Goal: Task Accomplishment & Management: Use online tool/utility

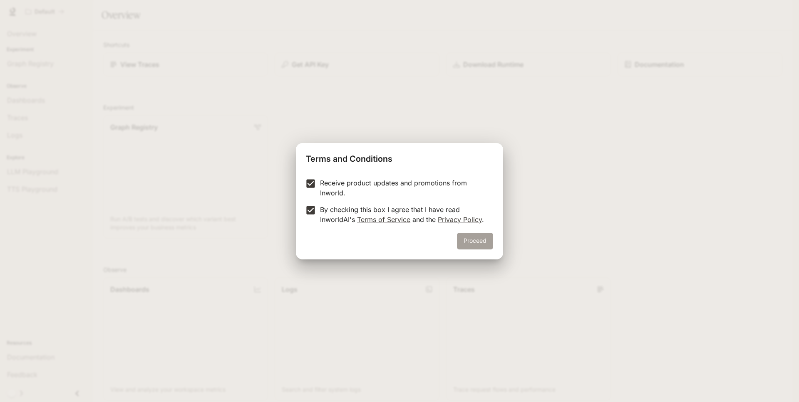
click at [473, 238] on button "Proceed" at bounding box center [475, 241] width 36 height 17
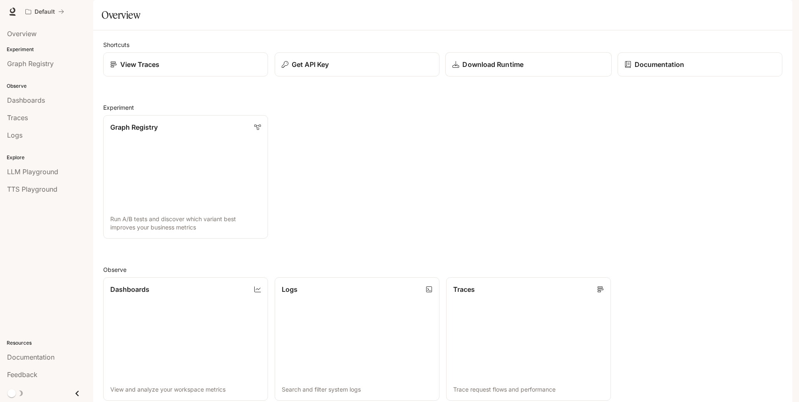
click at [494, 69] on p "Download Runtime" at bounding box center [492, 65] width 61 height 10
click at [33, 100] on span "Dashboards" at bounding box center [26, 100] width 38 height 10
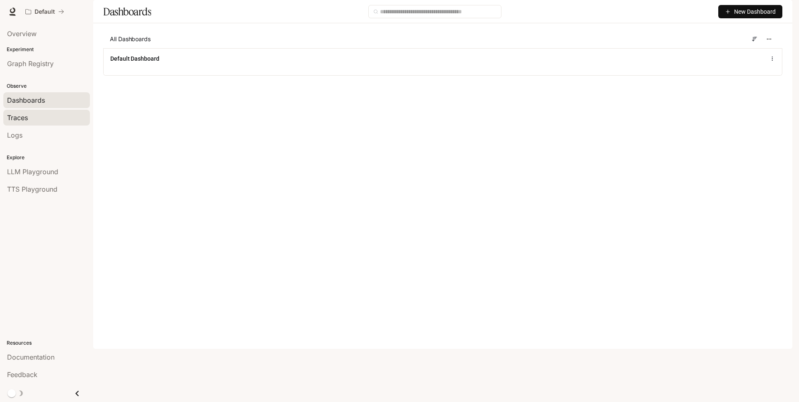
click at [24, 119] on span "Traces" at bounding box center [17, 118] width 21 height 10
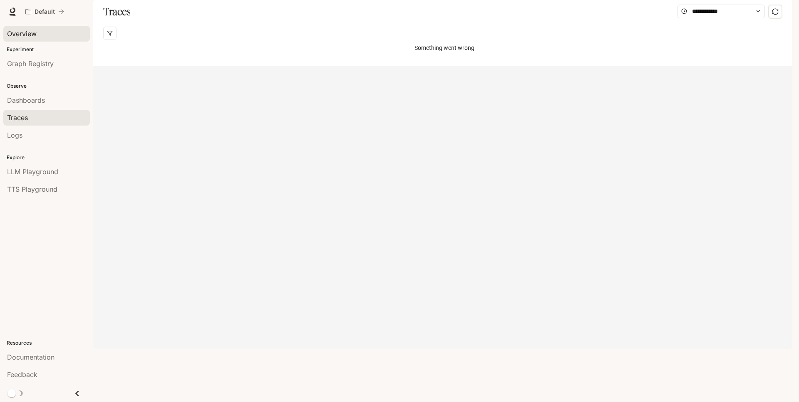
click at [20, 31] on span "Overview" at bounding box center [22, 34] width 30 height 10
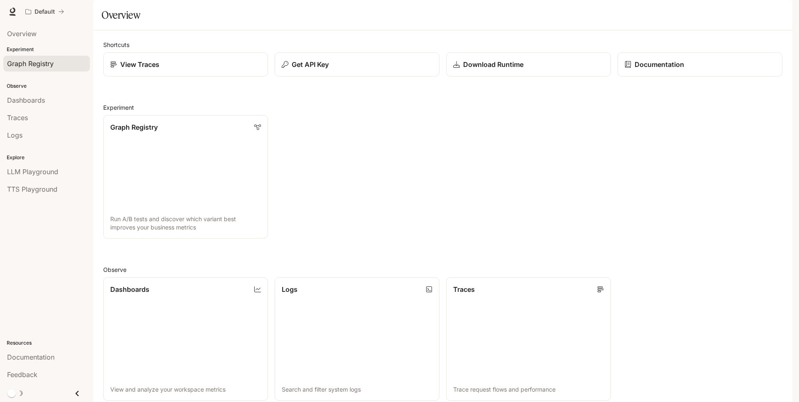
click at [30, 63] on span "Graph Registry" at bounding box center [30, 64] width 47 height 10
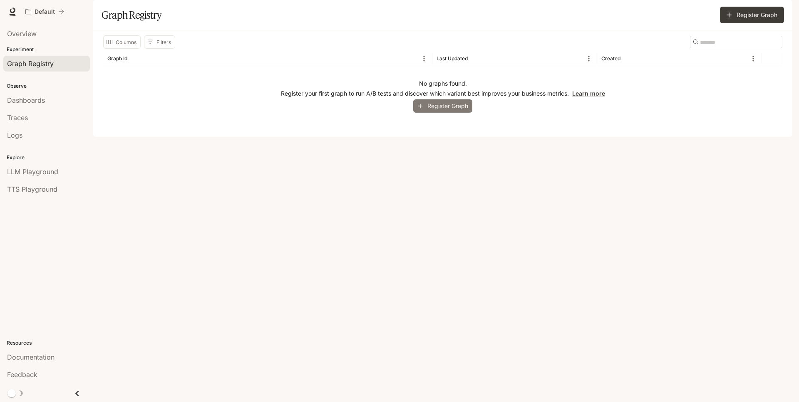
click at [447, 113] on button "Register Graph" at bounding box center [442, 106] width 59 height 14
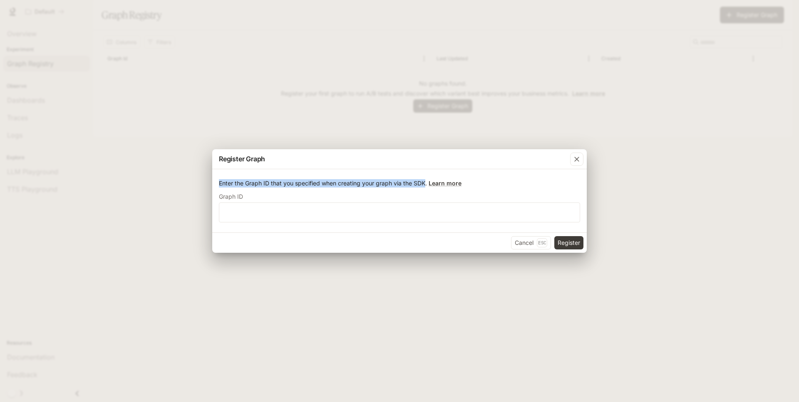
drag, startPoint x: 219, startPoint y: 184, endPoint x: 427, endPoint y: 190, distance: 207.3
click at [427, 190] on form "Enter the Graph ID that you specified when creating your graph via the SDK. Lea…" at bounding box center [399, 200] width 361 height 43
copy p "Enter the Graph ID that you specified when creating your graph via the SDK"
click at [573, 161] on icon "button" at bounding box center [577, 159] width 8 height 8
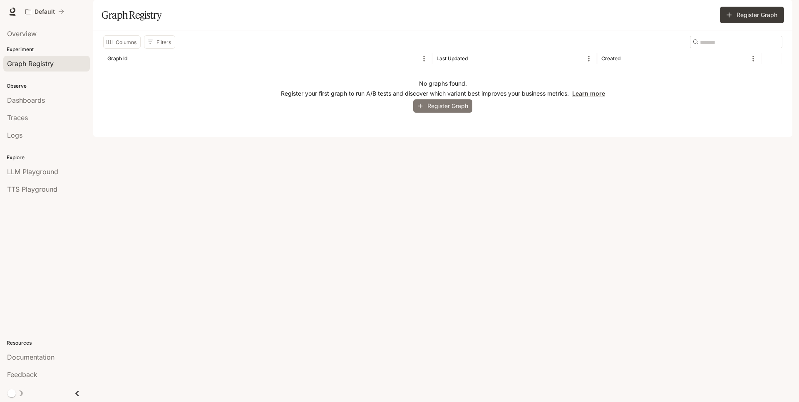
click at [436, 113] on button "Register Graph" at bounding box center [442, 106] width 59 height 14
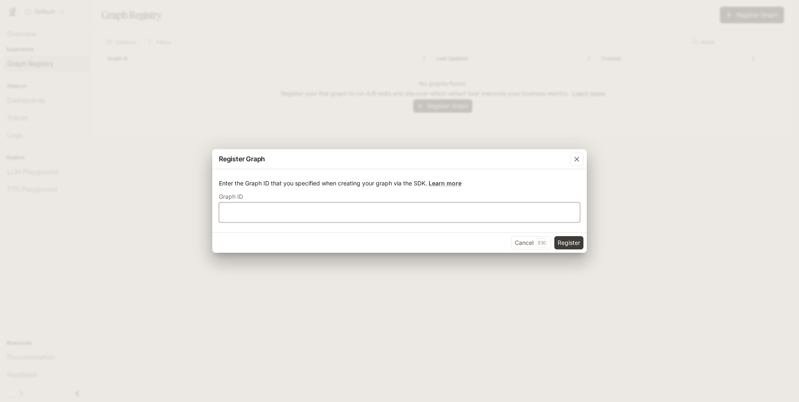
click at [248, 211] on input "text" at bounding box center [399, 212] width 360 height 8
type input "**********"
click at [566, 243] on button "Register" at bounding box center [568, 242] width 29 height 13
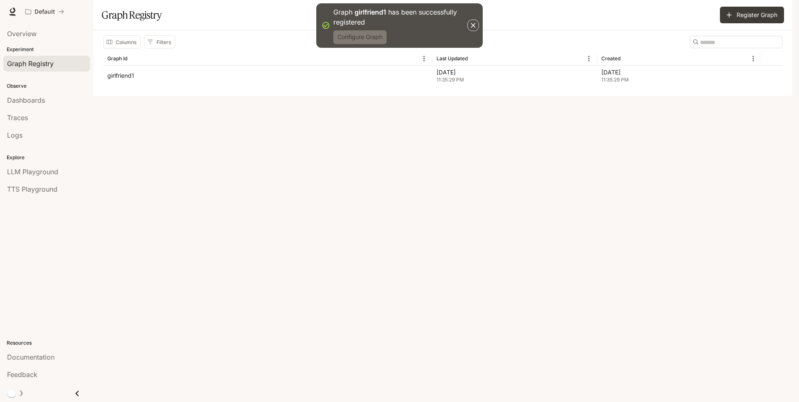
click at [351, 37] on button "Configure Graph" at bounding box center [359, 37] width 53 height 14
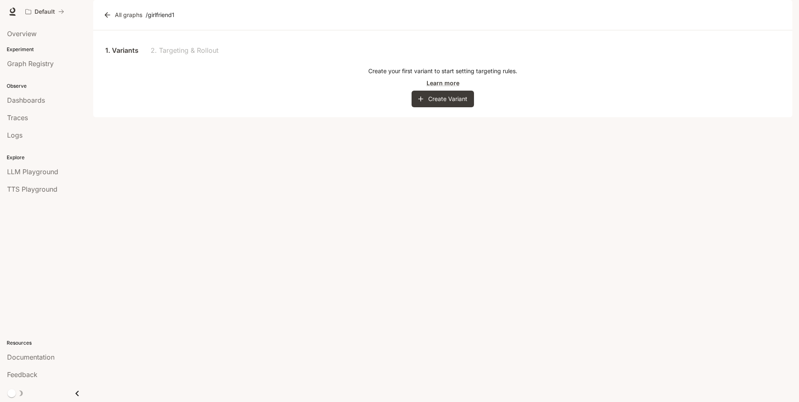
click at [127, 60] on link "1. Variants" at bounding box center [121, 50] width 37 height 20
click at [452, 107] on button "Create Variant" at bounding box center [443, 99] width 62 height 17
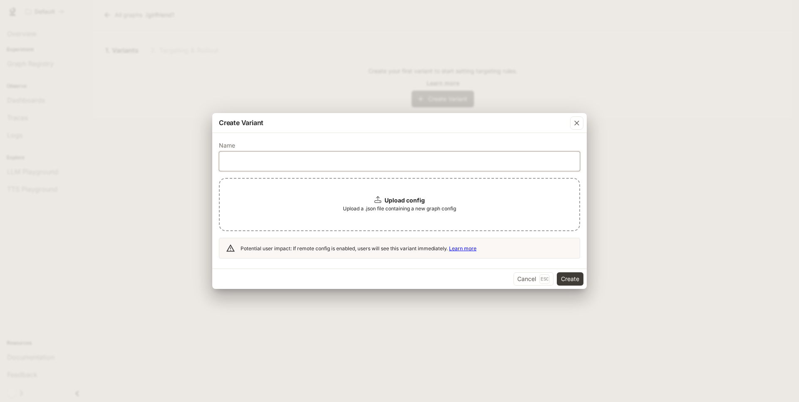
click at [249, 160] on input "text" at bounding box center [399, 161] width 360 height 8
type input "***"
drag, startPoint x: 343, startPoint y: 208, endPoint x: 457, endPoint y: 211, distance: 113.7
click at [456, 211] on span "Upload a .json file containing a new graph config" at bounding box center [399, 209] width 113 height 8
copy span "Upload a .json file containing a new graph config"
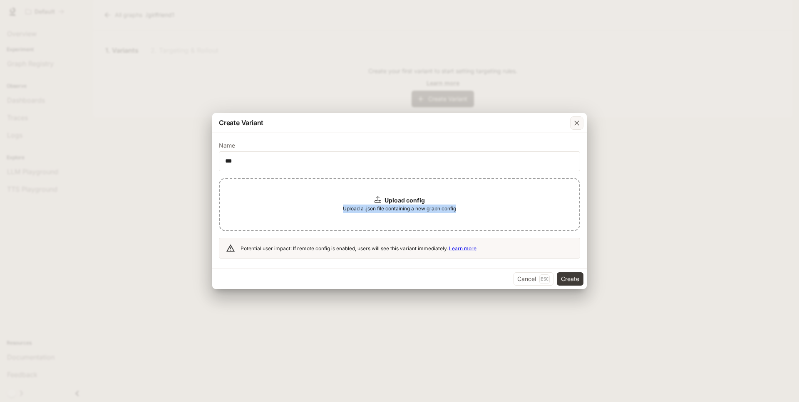
click at [577, 126] on icon "button" at bounding box center [577, 123] width 8 height 8
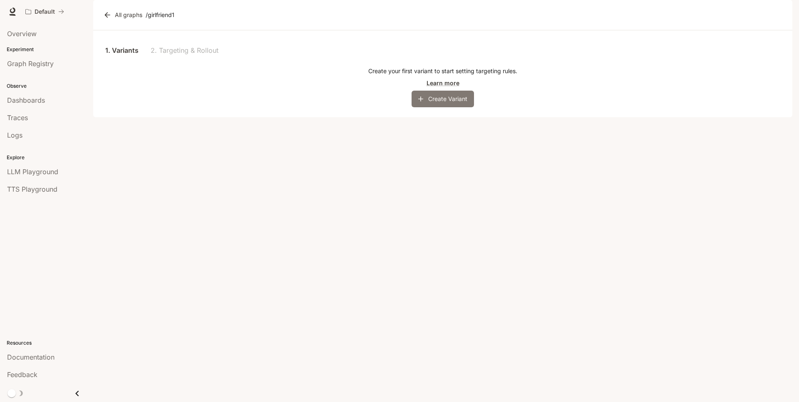
click at [433, 107] on button "Create Variant" at bounding box center [443, 99] width 62 height 17
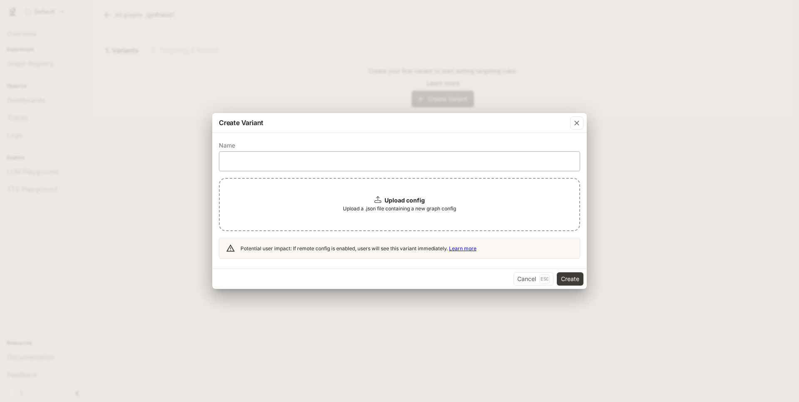
click at [267, 156] on div "​" at bounding box center [399, 161] width 361 height 20
type input "***"
click at [565, 278] on button "Create" at bounding box center [570, 279] width 27 height 13
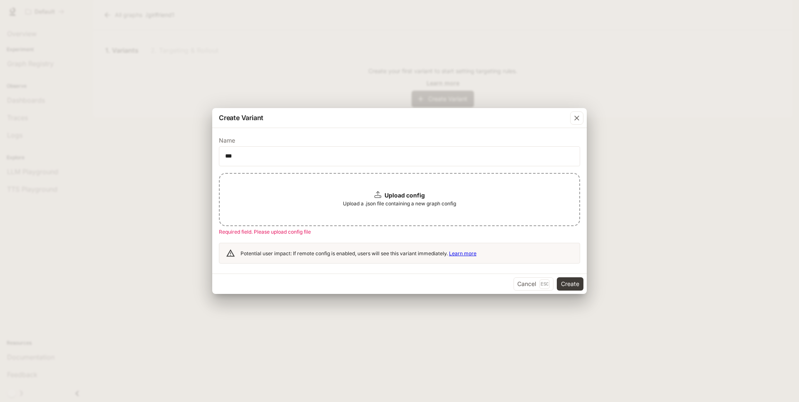
click at [461, 253] on link "Learn more" at bounding box center [462, 254] width 27 height 6
click at [376, 196] on icon at bounding box center [378, 194] width 7 height 7
click at [371, 203] on span "Upload a .json file containing a new graph config" at bounding box center [399, 204] width 113 height 8
click at [527, 286] on button "Cancel Esc" at bounding box center [534, 284] width 40 height 13
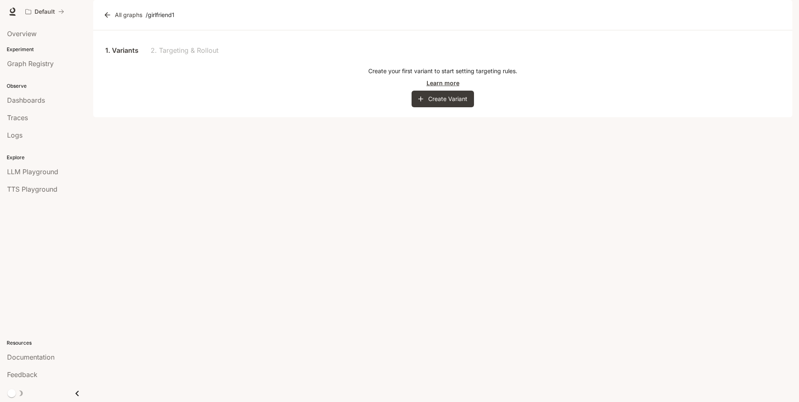
click at [436, 87] on link "Learn more" at bounding box center [443, 83] width 33 height 9
click at [35, 192] on span "TTS Playground" at bounding box center [32, 189] width 50 height 10
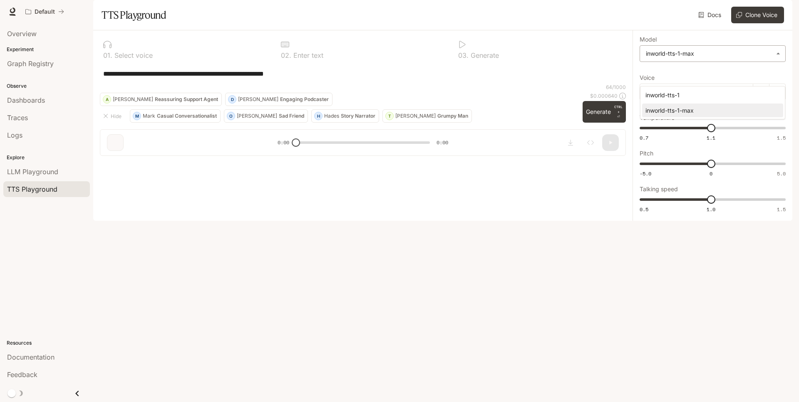
click at [775, 77] on body "**********" at bounding box center [399, 201] width 799 height 402
click at [775, 77] on div at bounding box center [399, 201] width 799 height 402
click at [650, 94] on icon "button" at bounding box center [650, 91] width 4 height 5
click at [775, 95] on icon "button" at bounding box center [777, 92] width 7 height 7
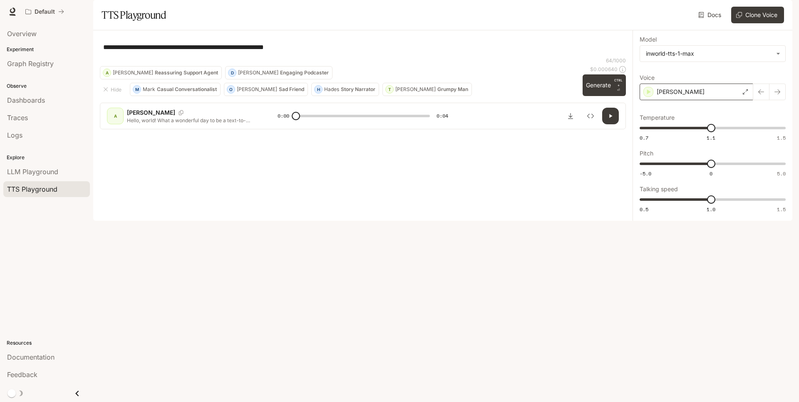
click at [744, 94] on icon at bounding box center [745, 91] width 5 height 5
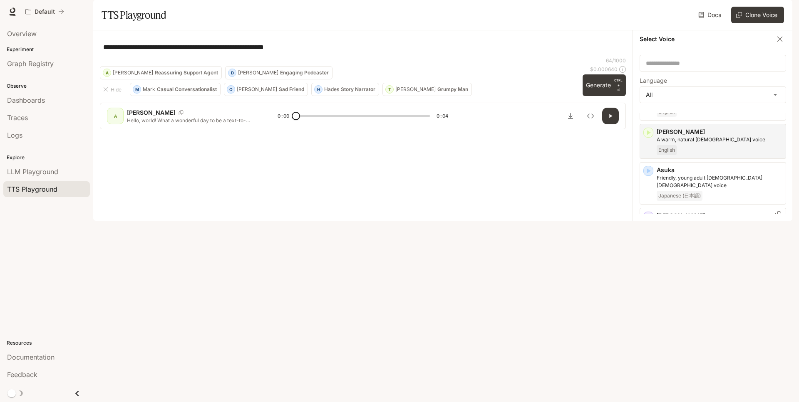
scroll to position [100, 0]
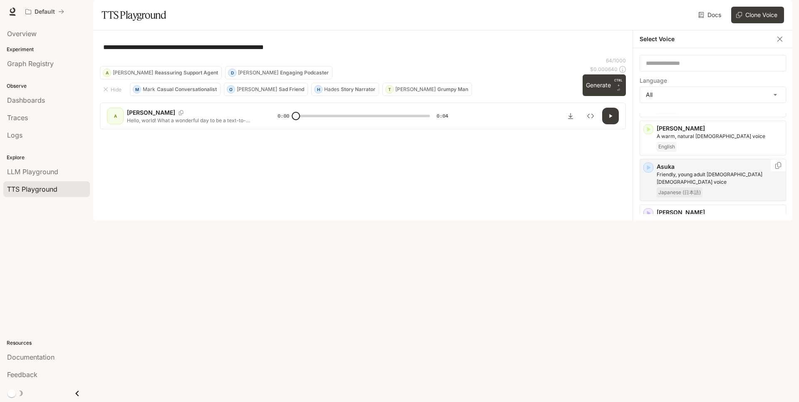
click at [648, 170] on icon "button" at bounding box center [649, 167] width 4 height 5
click at [648, 262] on icon "button" at bounding box center [649, 259] width 4 height 5
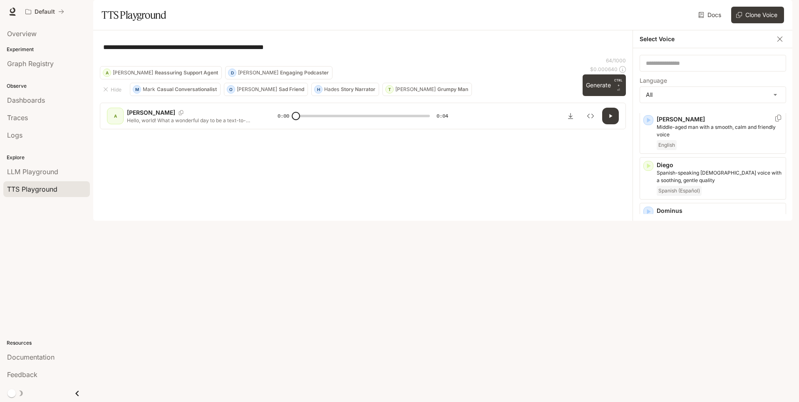
scroll to position [300, 0]
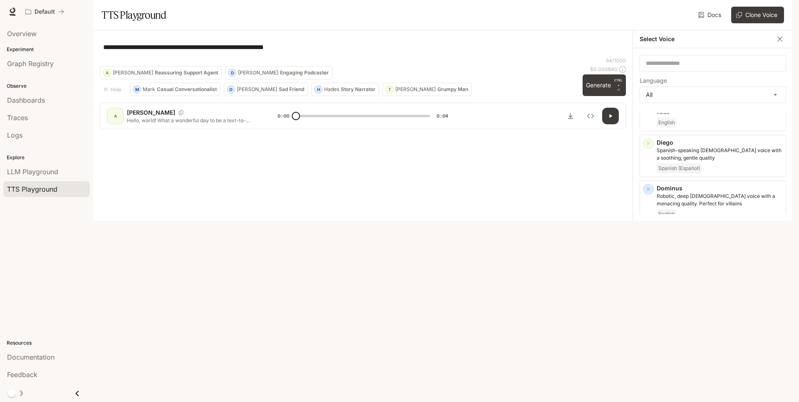
click at [646, 285] on icon "button" at bounding box center [648, 280] width 8 height 8
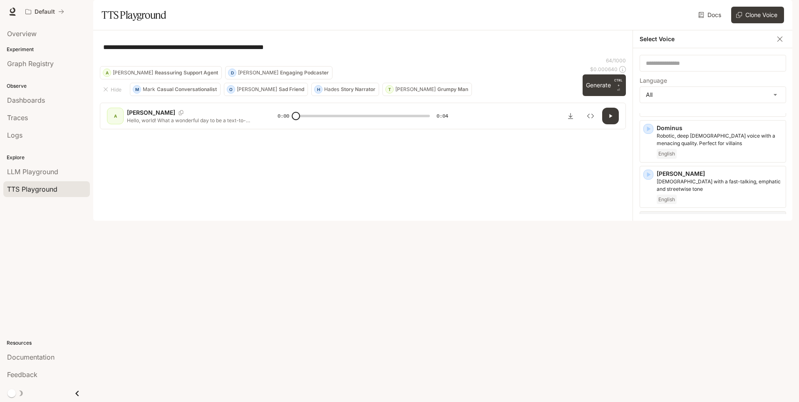
scroll to position [399, 0]
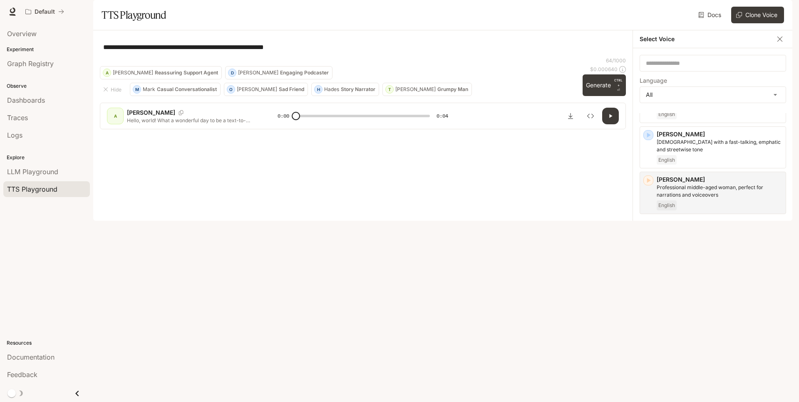
click at [650, 274] on icon "button" at bounding box center [648, 272] width 8 height 8
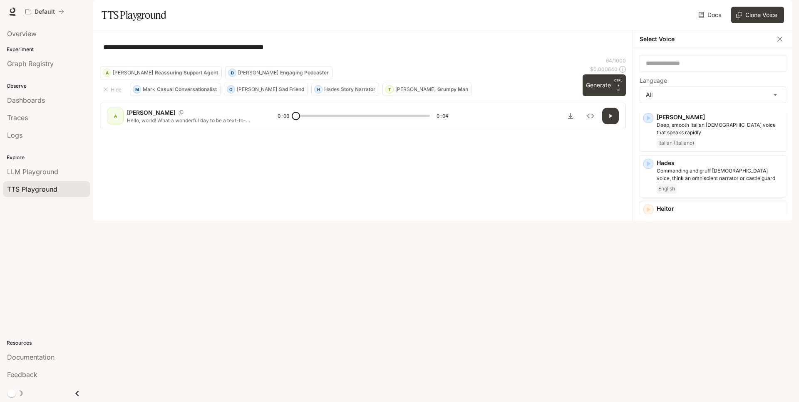
click at [650, 238] on icon "button" at bounding box center [649, 240] width 4 height 5
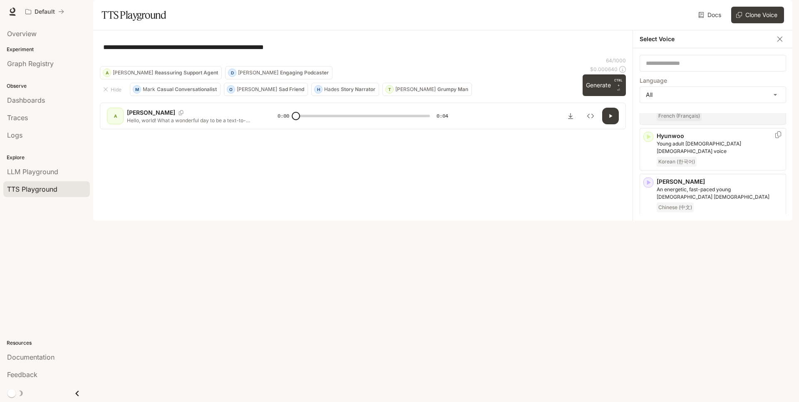
scroll to position [749, 0]
click at [650, 226] on icon "button" at bounding box center [649, 228] width 4 height 5
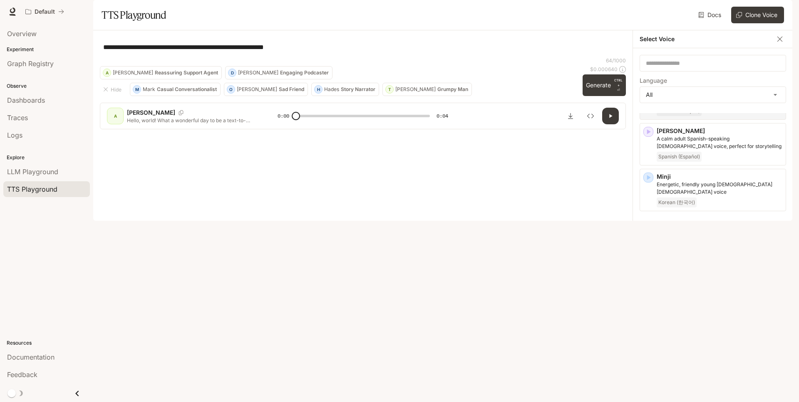
scroll to position [1298, 0]
click at [649, 263] on icon "button" at bounding box center [649, 265] width 4 height 5
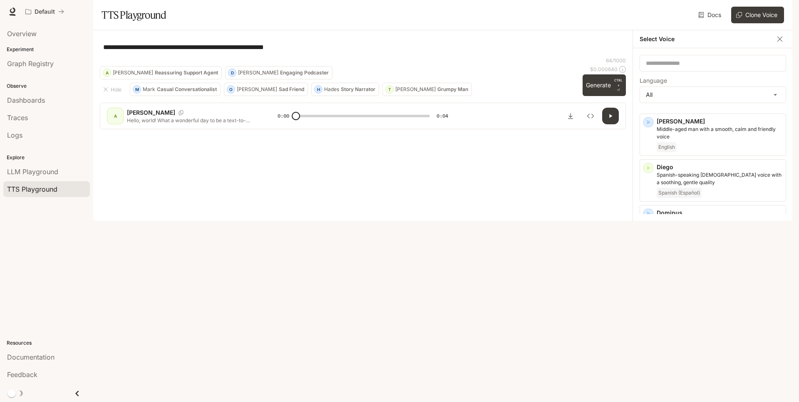
scroll to position [0, 0]
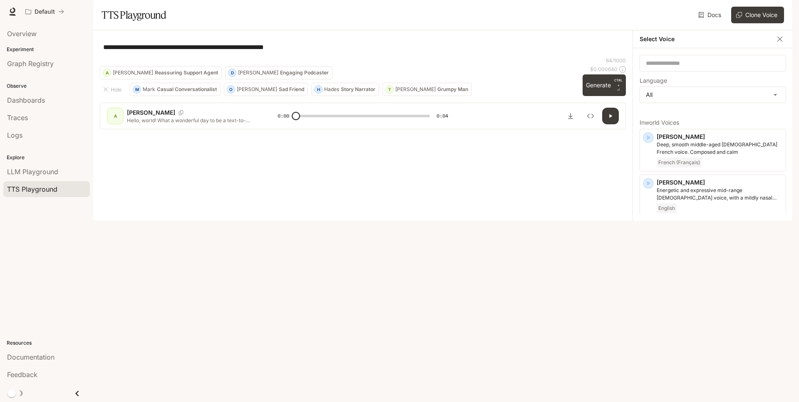
click at [648, 232] on icon "button" at bounding box center [649, 229] width 4 height 5
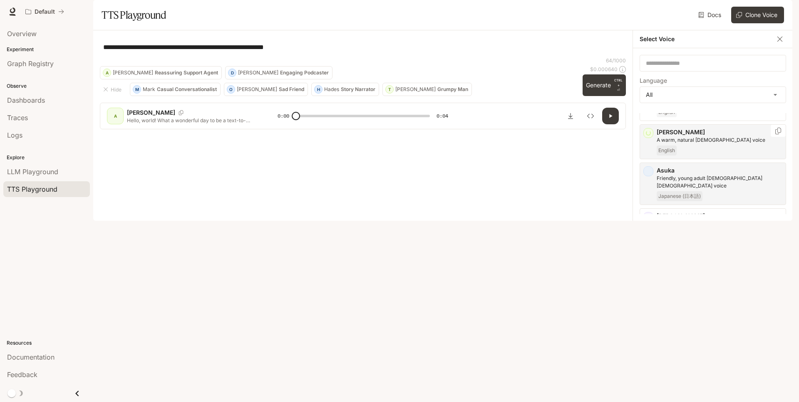
scroll to position [100, 0]
click at [650, 263] on icon "button" at bounding box center [648, 259] width 8 height 8
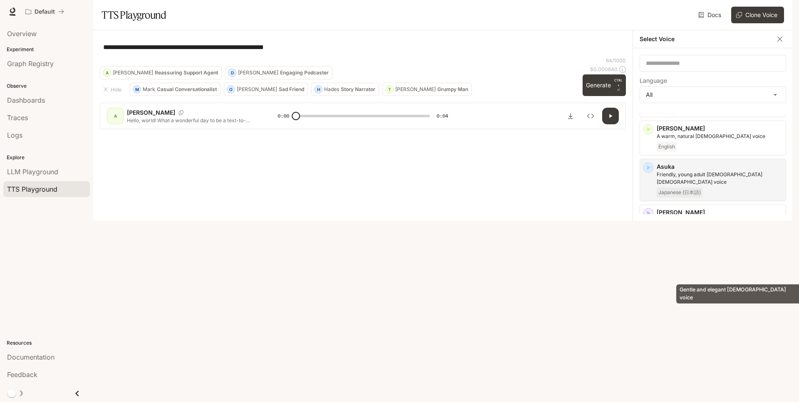
click at [680, 270] on p "Gentle and elegant female voice" at bounding box center [720, 266] width 126 height 7
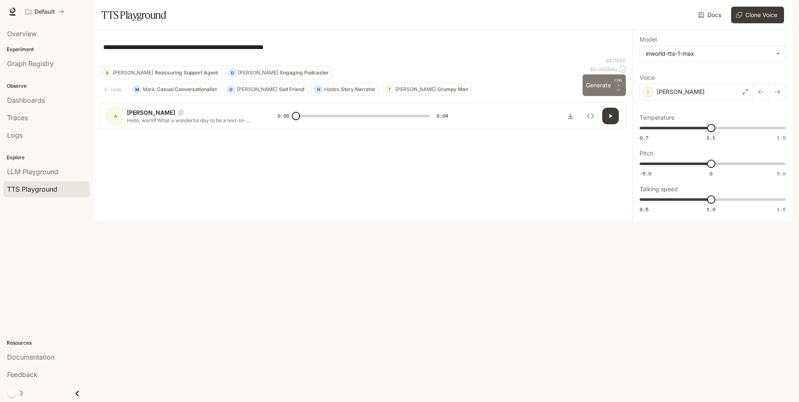
click at [598, 96] on button "Generate CTRL + ⏎" at bounding box center [604, 85] width 43 height 22
type input "*"
click at [709, 23] on link "Docs" at bounding box center [711, 15] width 28 height 17
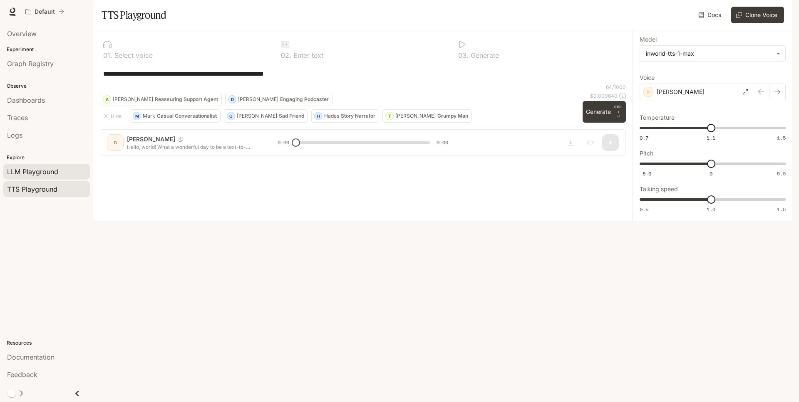
click at [40, 174] on span "LLM Playground" at bounding box center [32, 172] width 51 height 10
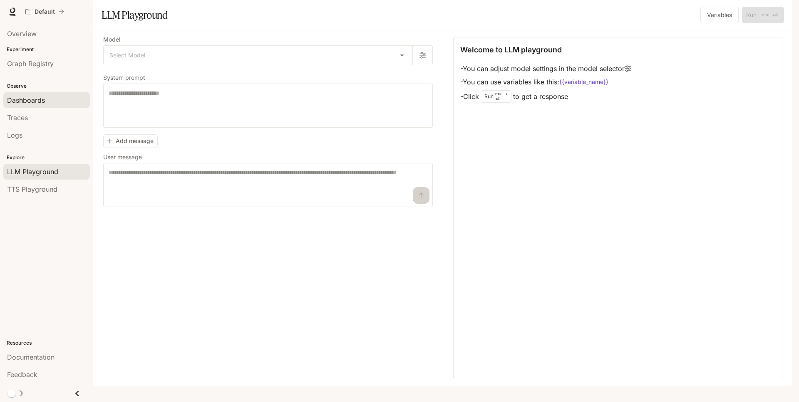
click at [38, 100] on span "Dashboards" at bounding box center [26, 100] width 38 height 10
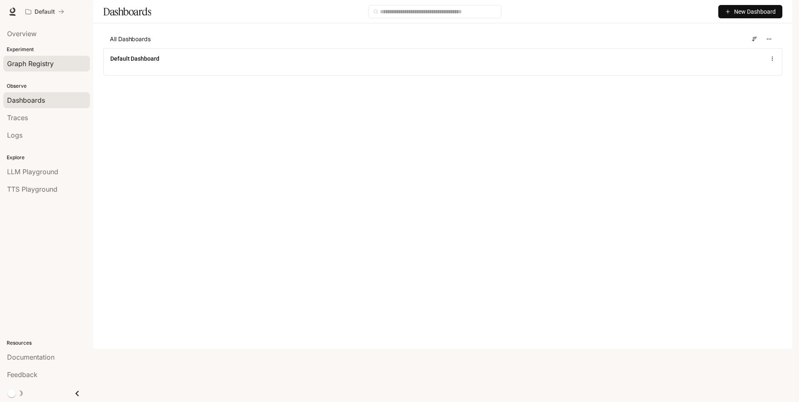
click at [36, 62] on span "Graph Registry" at bounding box center [30, 64] width 47 height 10
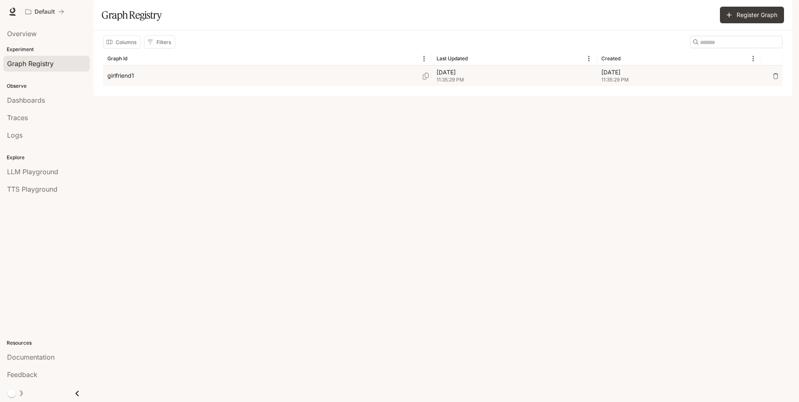
click at [124, 80] on p "girlfriend1" at bounding box center [120, 76] width 27 height 8
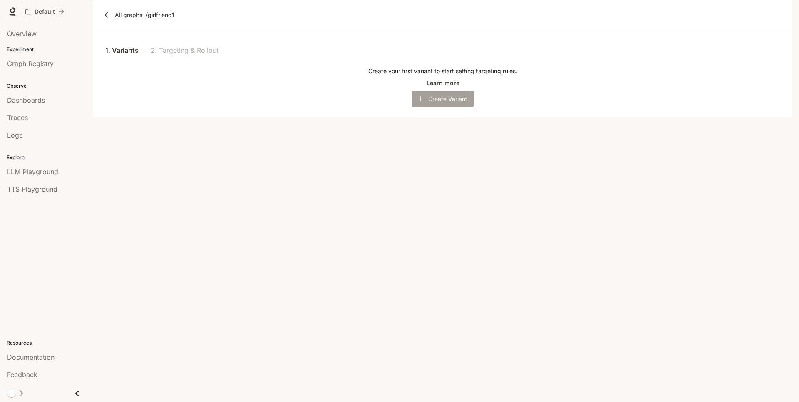
click at [432, 107] on button "Create Variant" at bounding box center [443, 99] width 62 height 17
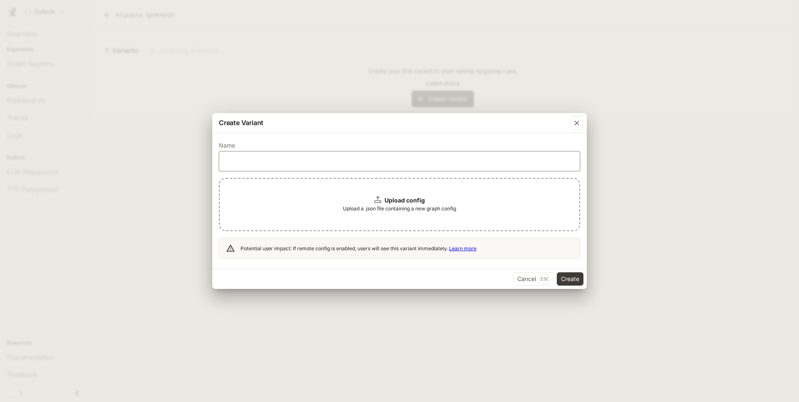
click at [281, 163] on input "text" at bounding box center [399, 161] width 360 height 8
type input "***"
click at [401, 202] on b "Upload config" at bounding box center [405, 200] width 40 height 7
click at [378, 201] on icon at bounding box center [378, 199] width 7 height 7
click at [429, 211] on span "Upload a .json file containing a new graph config" at bounding box center [399, 209] width 113 height 8
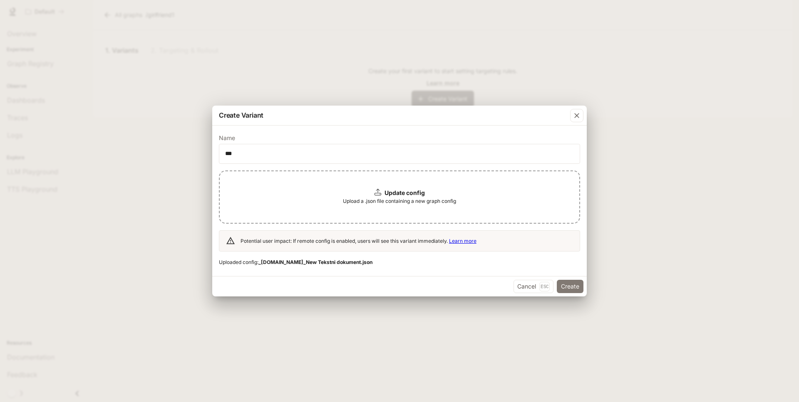
click at [563, 290] on button "Create" at bounding box center [570, 286] width 27 height 13
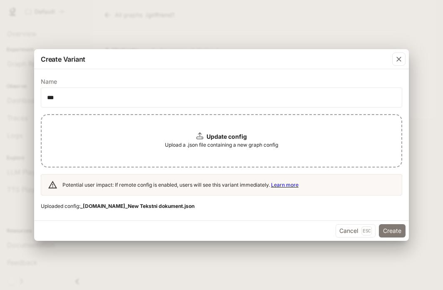
click at [386, 231] on button "Create" at bounding box center [392, 230] width 27 height 13
click at [398, 233] on button "Create" at bounding box center [392, 230] width 27 height 13
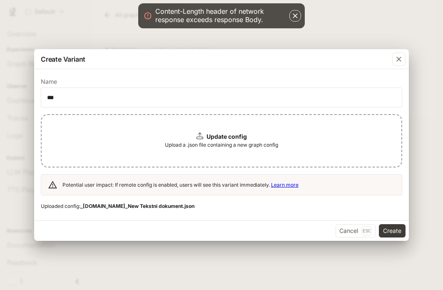
click at [155, 12] on p "Content-Length header of network response exceeds response Body." at bounding box center [221, 15] width 132 height 17
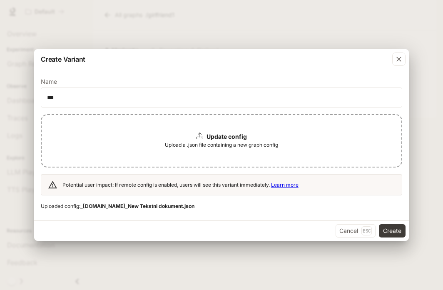
click at [147, 207] on b "_MConverter.eu_New Tekstni dokument.json" at bounding box center [137, 206] width 114 height 6
click at [392, 232] on button "Create" at bounding box center [392, 230] width 27 height 13
click at [396, 228] on button "Create" at bounding box center [392, 230] width 27 height 13
click at [397, 232] on button "Create" at bounding box center [392, 230] width 27 height 13
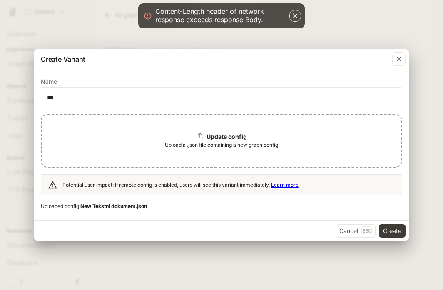
click at [295, 15] on icon "button" at bounding box center [295, 15] width 5 height 5
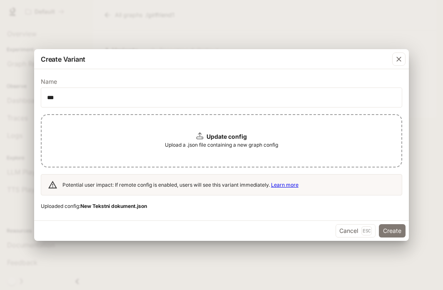
click at [392, 229] on button "Create" at bounding box center [392, 230] width 27 height 13
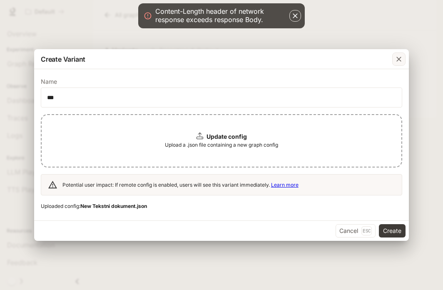
click at [397, 62] on icon "button" at bounding box center [398, 59] width 8 height 8
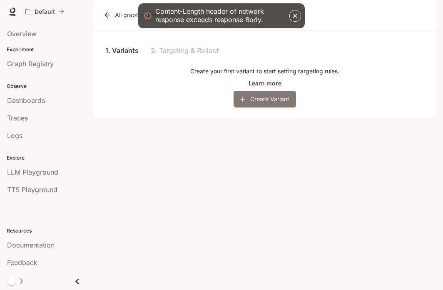
click at [264, 107] on button "Create Variant" at bounding box center [264, 99] width 62 height 17
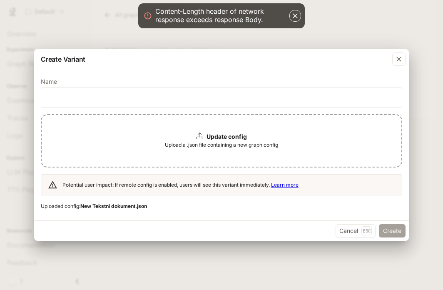
click at [390, 229] on button "Create" at bounding box center [392, 230] width 27 height 13
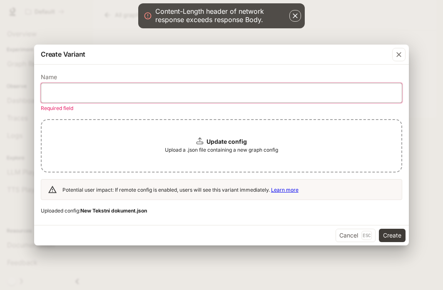
click at [104, 93] on input "text" at bounding box center [221, 93] width 360 height 8
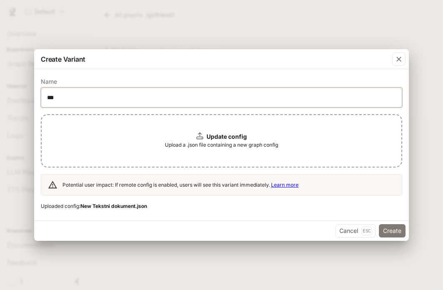
type input "***"
click at [383, 234] on button "Create" at bounding box center [392, 230] width 27 height 13
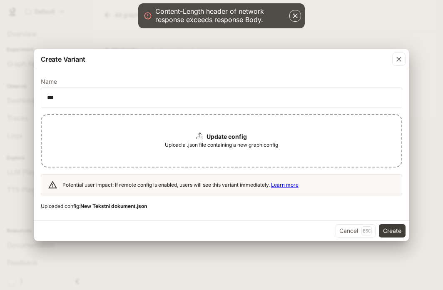
click at [294, 17] on icon "button" at bounding box center [295, 15] width 5 height 5
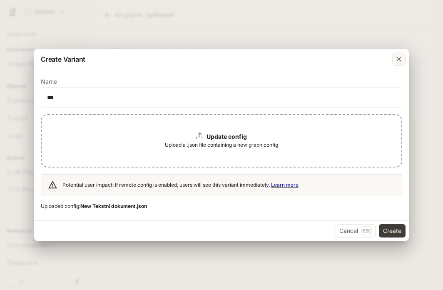
click at [400, 58] on icon "button" at bounding box center [398, 59] width 5 height 5
